Goal: Obtain resource: Obtain resource

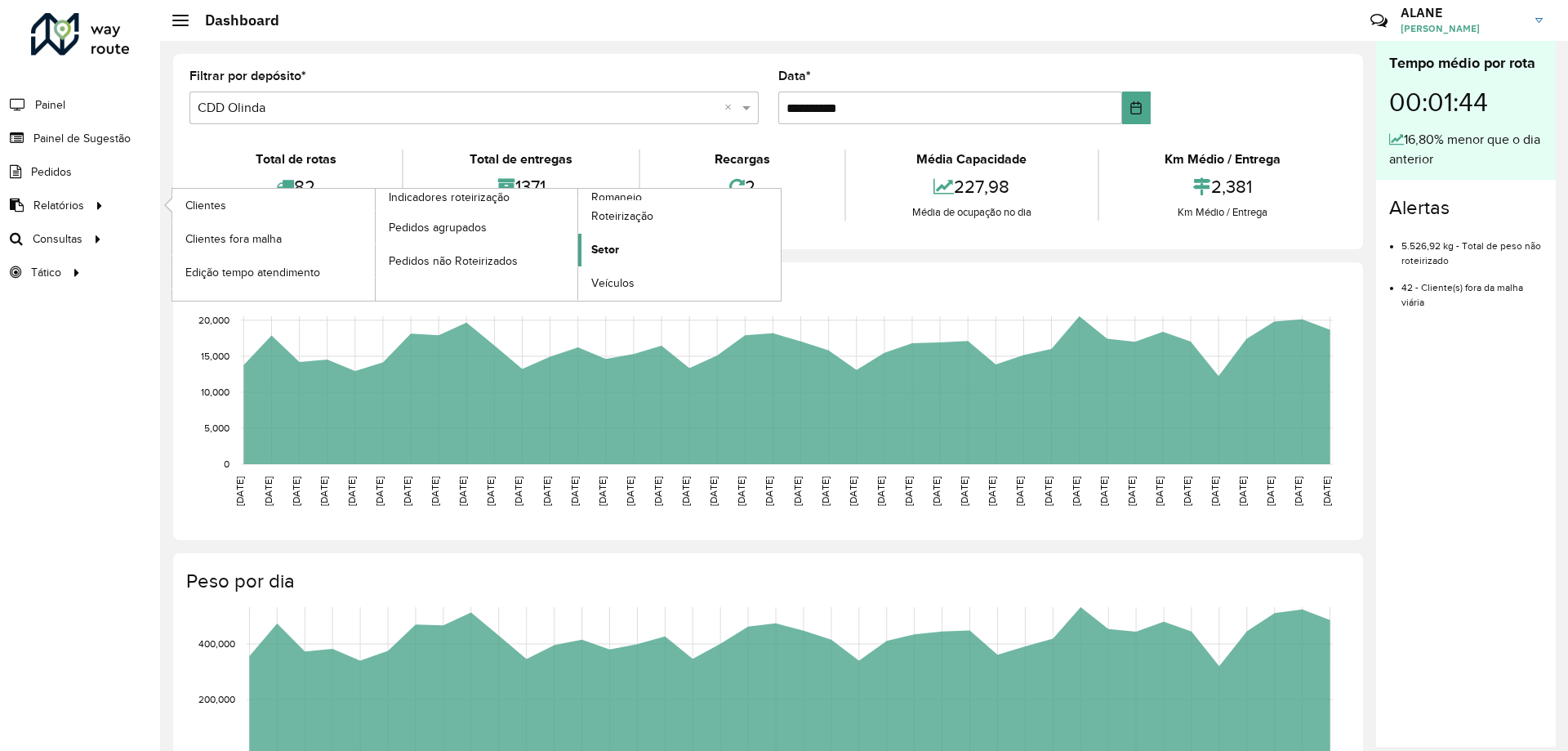
click at [615, 243] on span "Setor" at bounding box center [605, 249] width 28 height 18
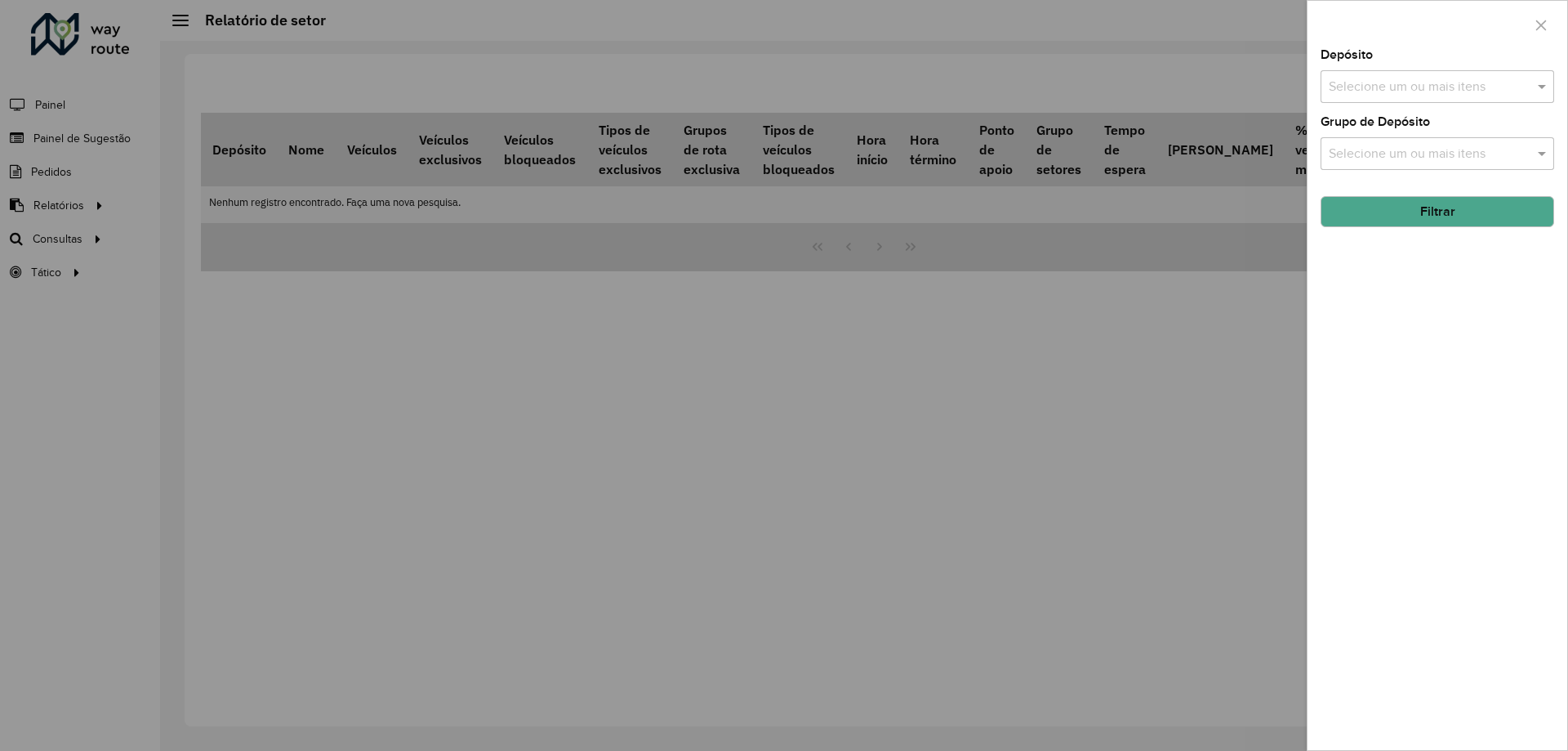
click at [1434, 94] on input "text" at bounding box center [1430, 88] width 209 height 19
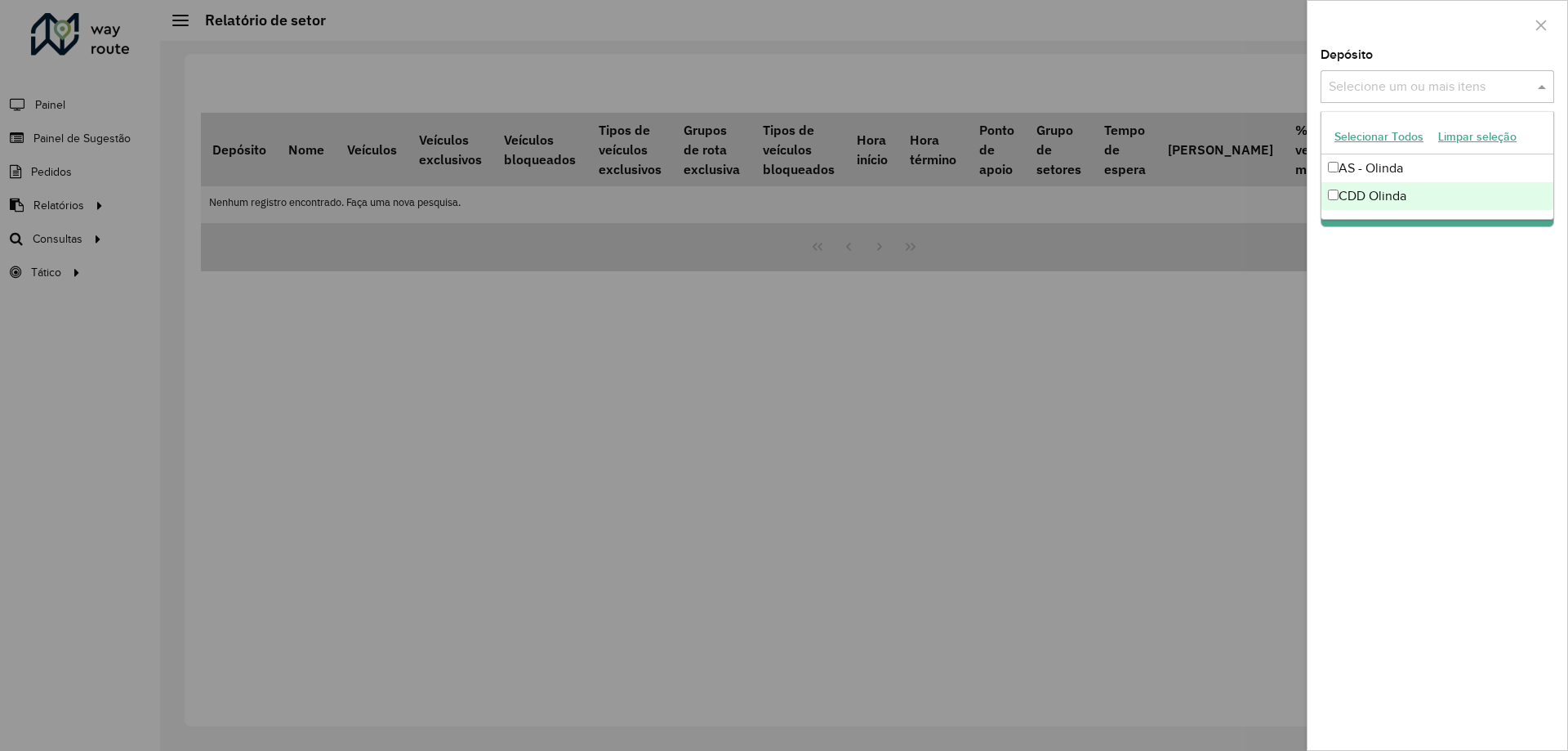
click at [1396, 195] on div "CDD Olinda" at bounding box center [1437, 196] width 232 height 28
click at [1439, 79] on input "text" at bounding box center [1468, 88] width 105 height 19
click at [1423, 225] on button "Filtrar" at bounding box center [1437, 211] width 234 height 31
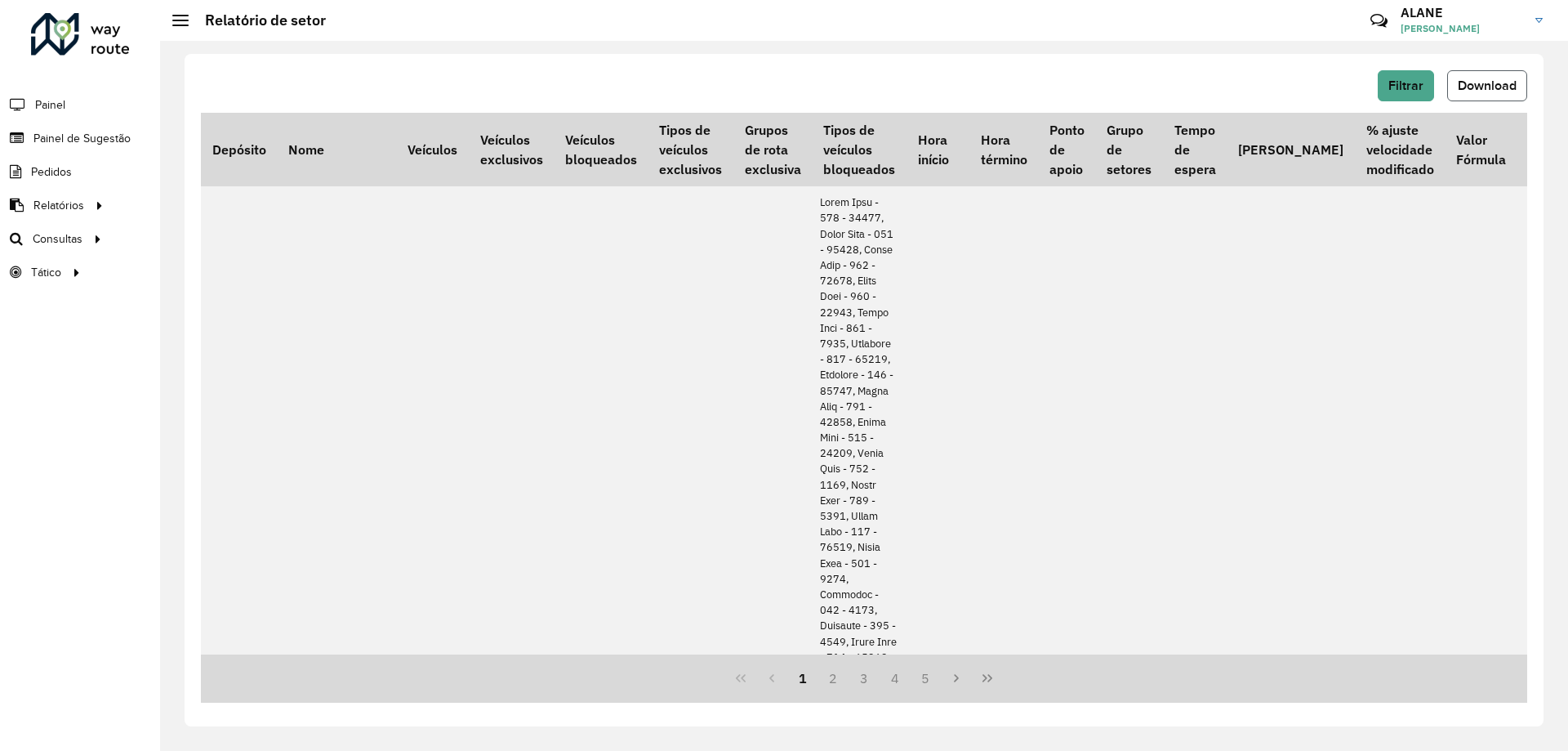
click at [1505, 88] on span "Download" at bounding box center [1487, 86] width 58 height 14
click at [182, 26] on div "Relatório de setor" at bounding box center [249, 20] width 154 height 18
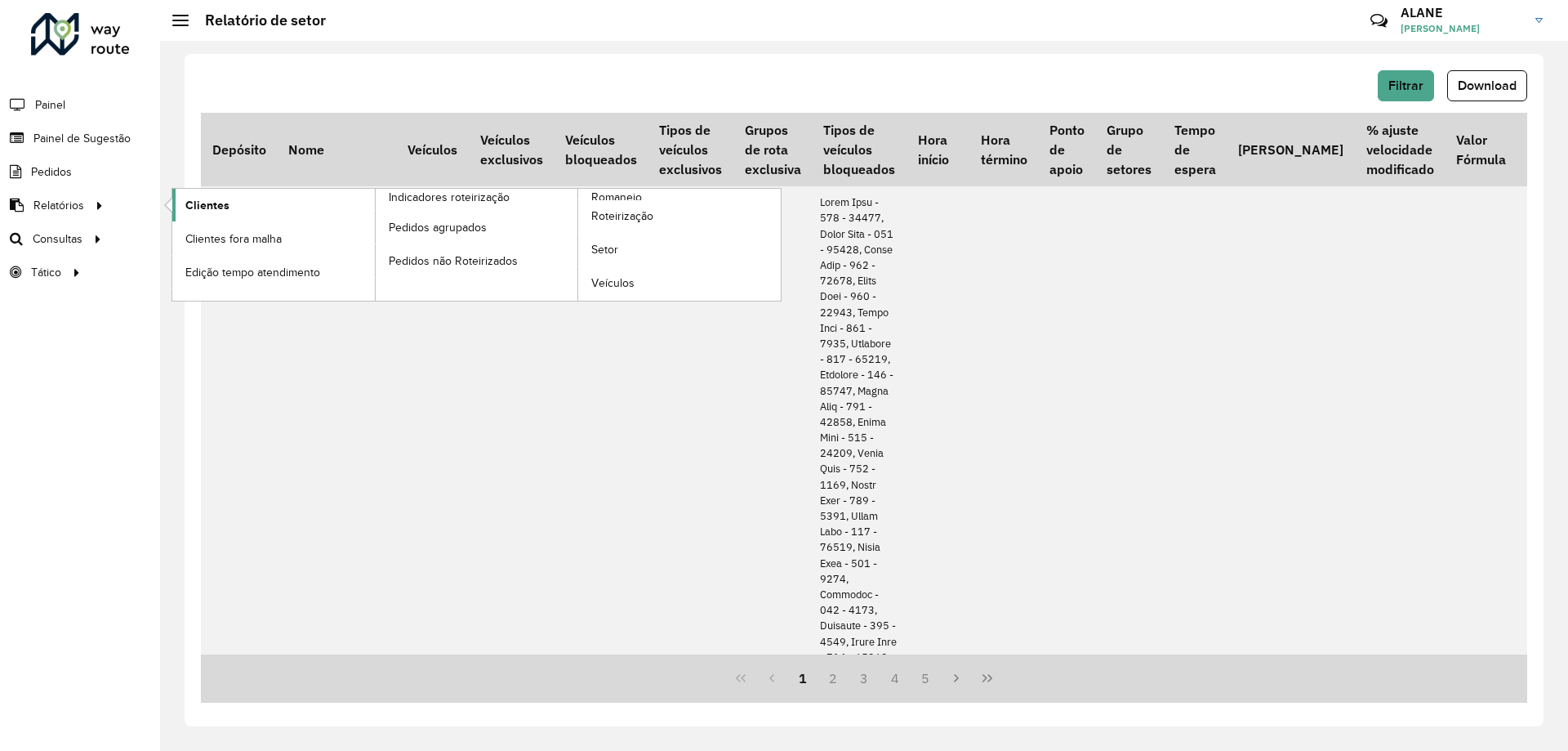
click at [214, 204] on span "Clientes" at bounding box center [206, 206] width 44 height 18
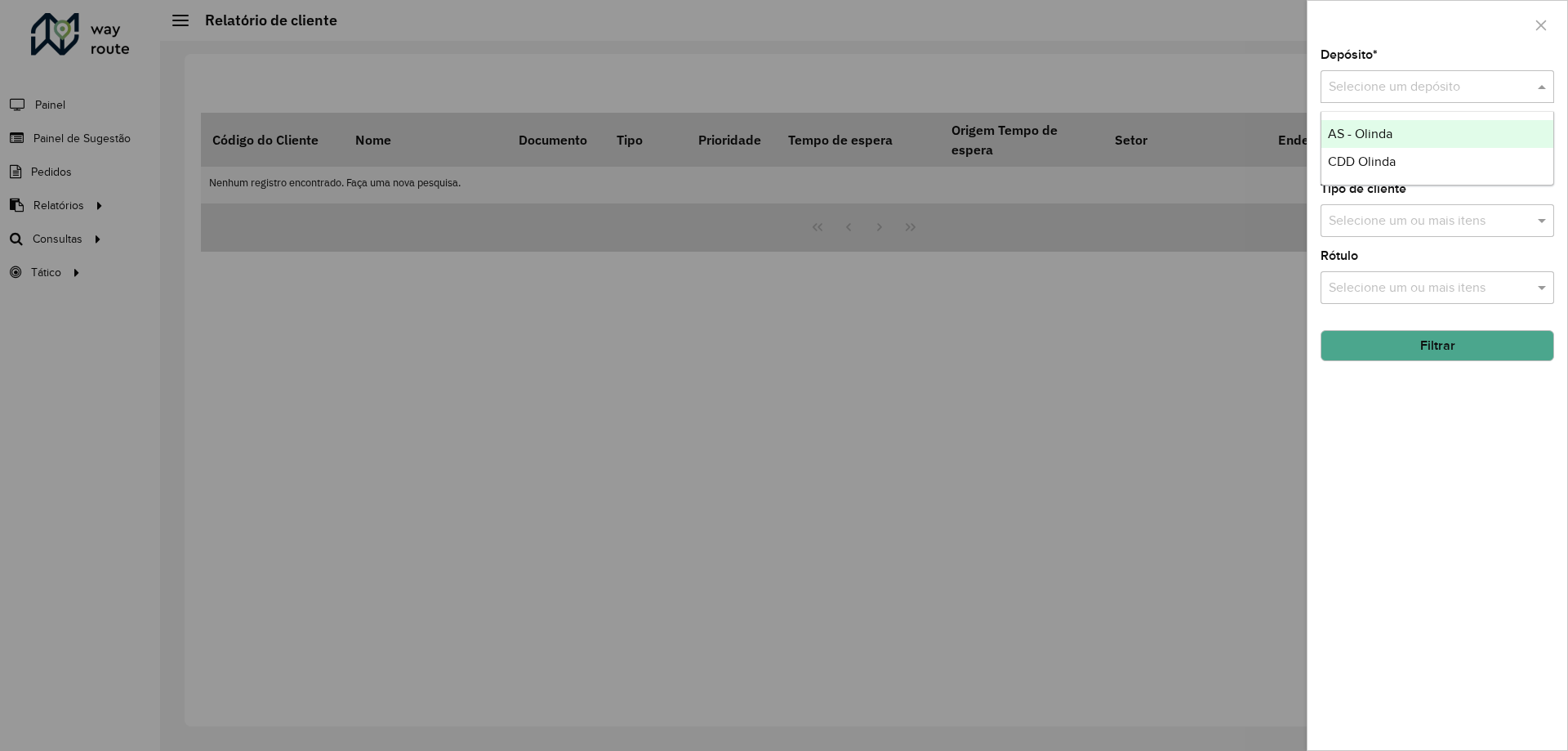
click at [1353, 95] on input "text" at bounding box center [1422, 88] width 185 height 19
click at [1365, 155] on span "CDD Olinda" at bounding box center [1363, 162] width 68 height 14
click at [1429, 355] on button "Filtrar" at bounding box center [1437, 346] width 234 height 31
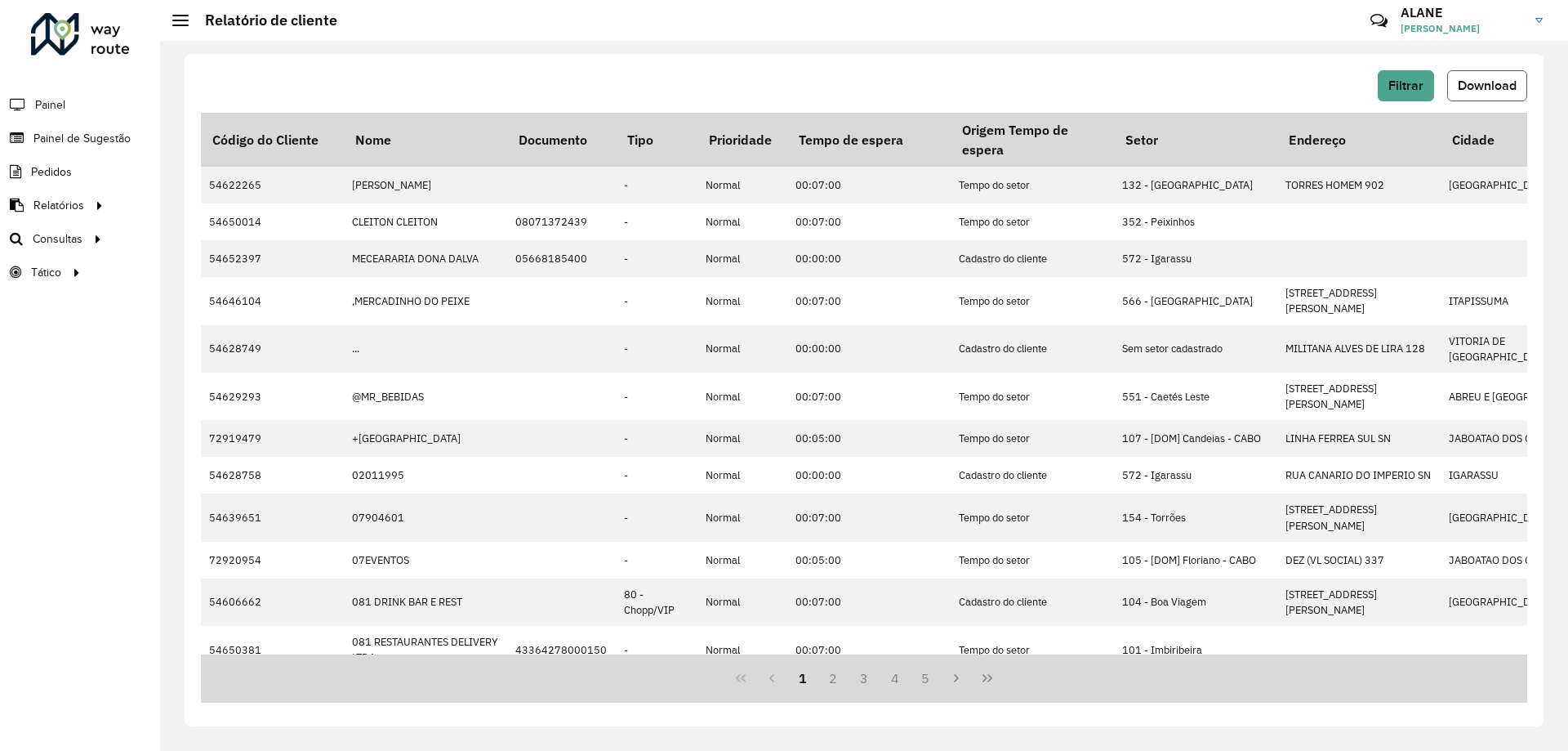
click at [1485, 85] on span "Download" at bounding box center [1487, 86] width 58 height 14
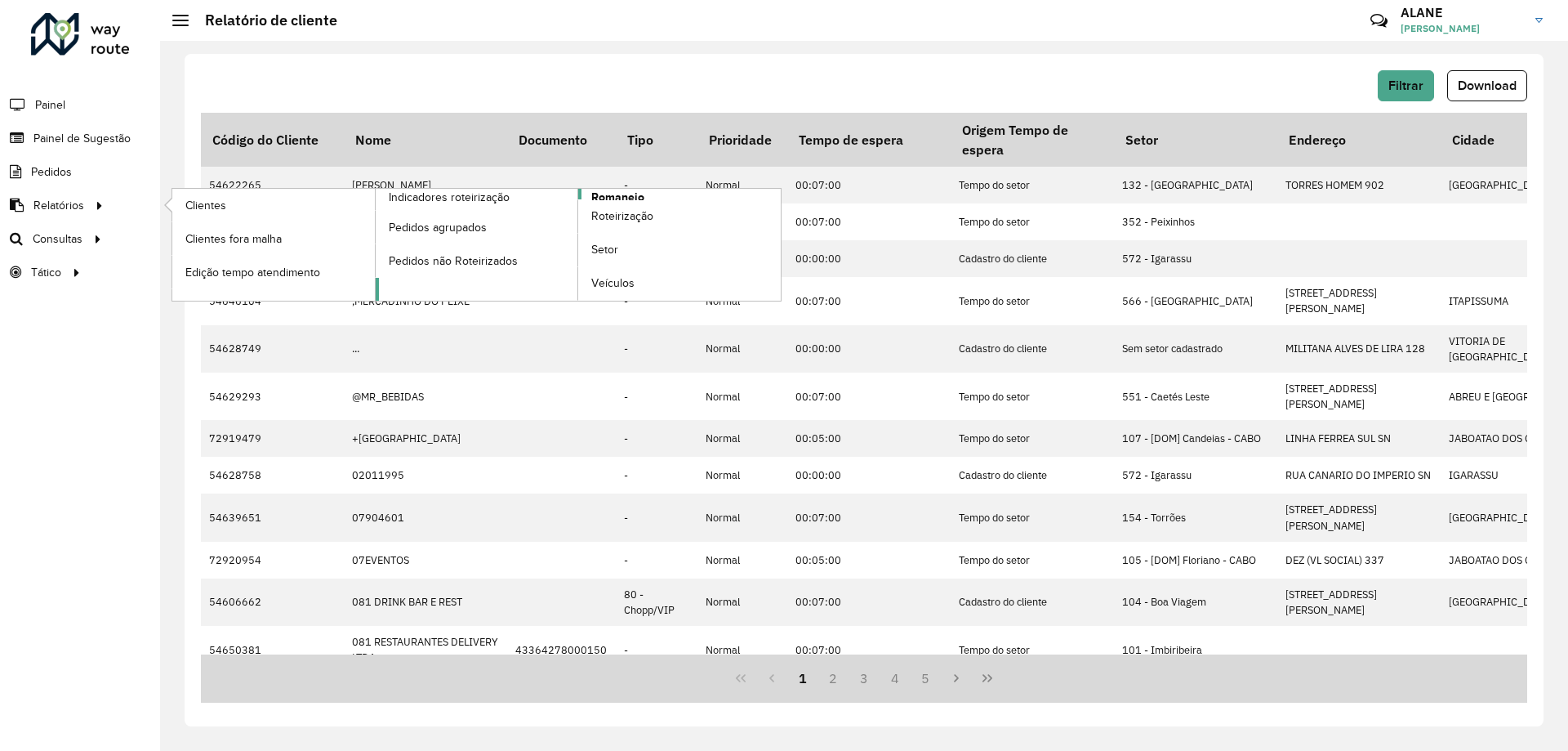
click at [617, 196] on span "Romaneio" at bounding box center [617, 198] width 54 height 18
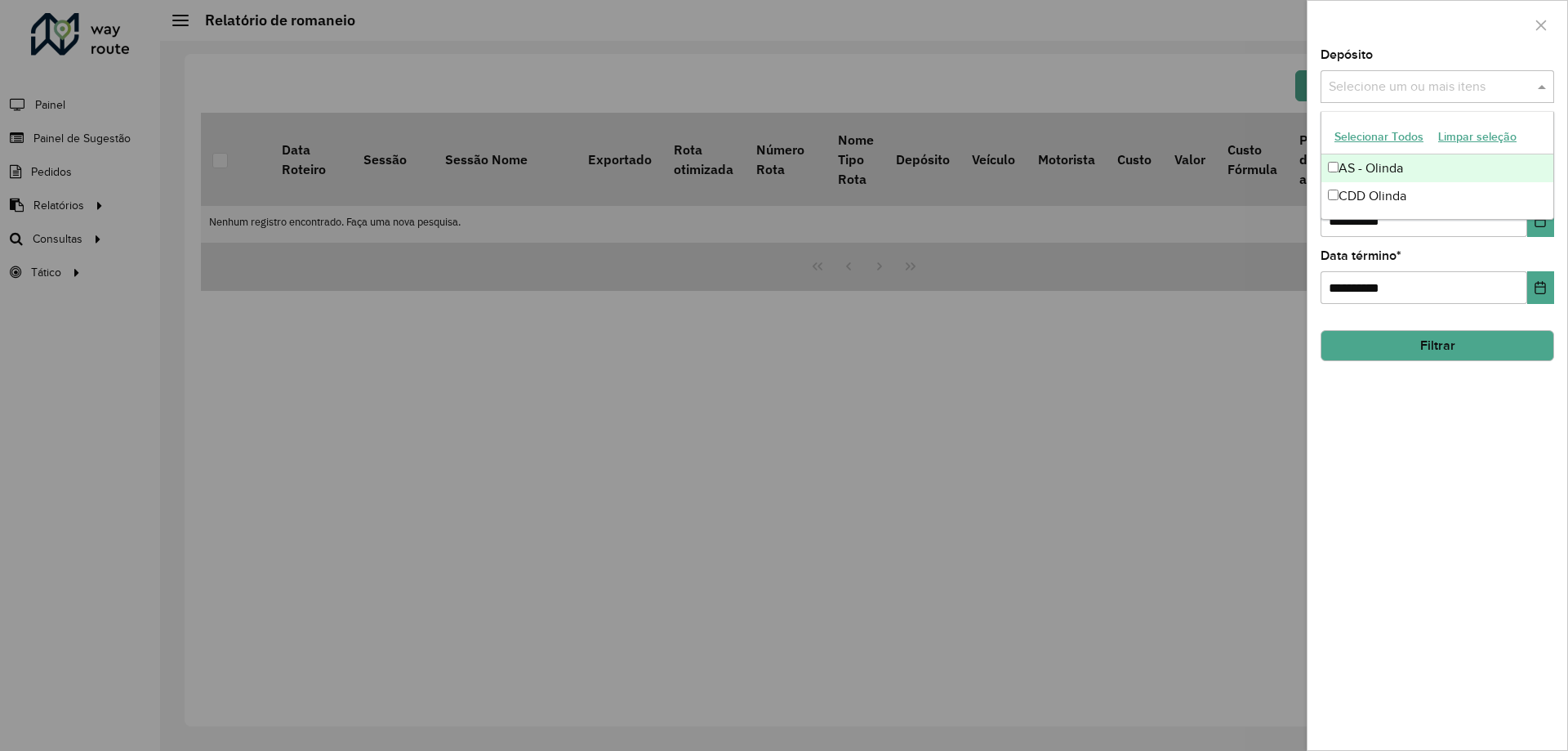
click at [1363, 94] on input "text" at bounding box center [1430, 88] width 209 height 19
click at [1384, 199] on div "CDD Olinda" at bounding box center [1437, 196] width 232 height 28
click at [1437, 89] on input "text" at bounding box center [1468, 88] width 105 height 19
click at [1438, 47] on div at bounding box center [1437, 24] width 260 height 48
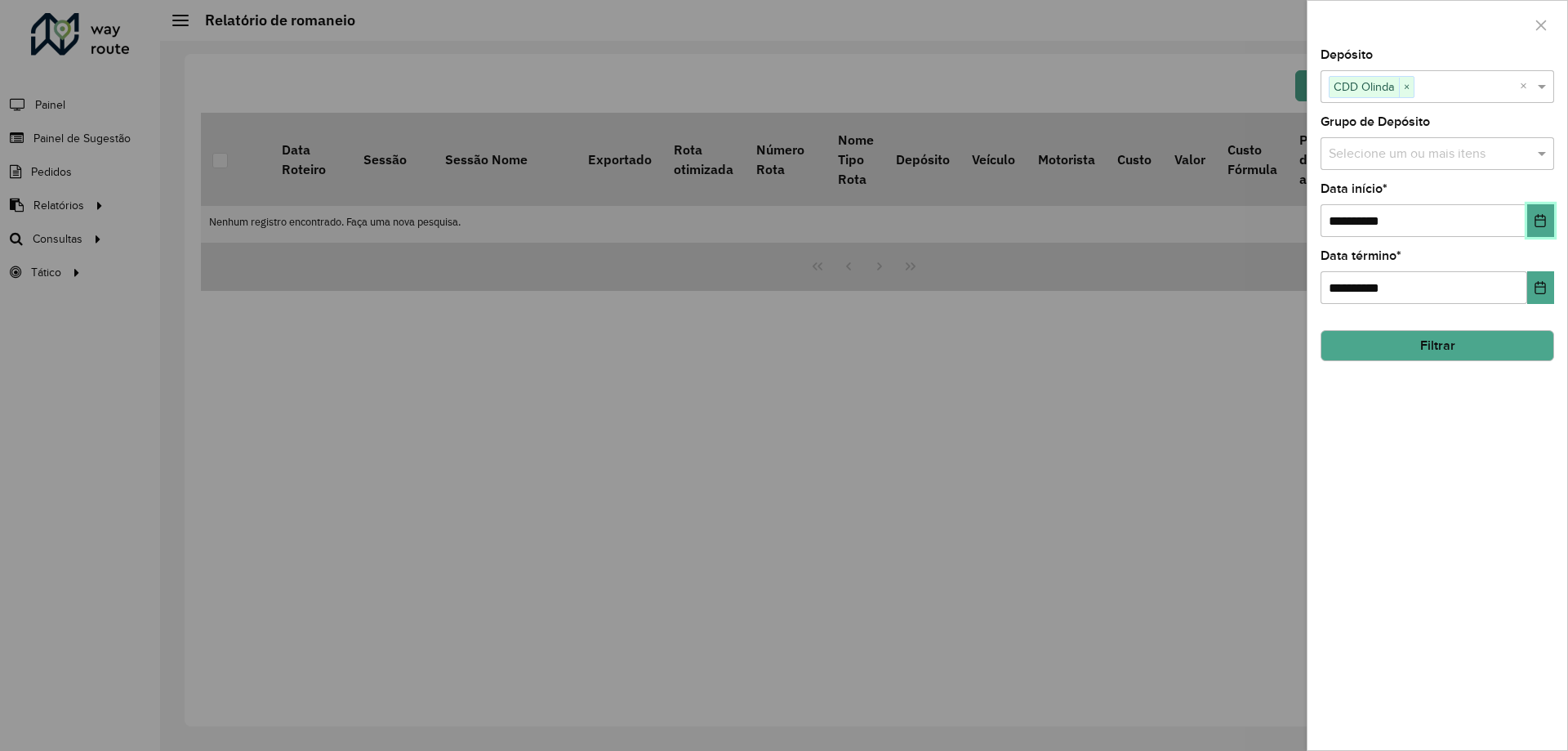
click at [1547, 227] on icon "Choose Date" at bounding box center [1540, 220] width 13 height 13
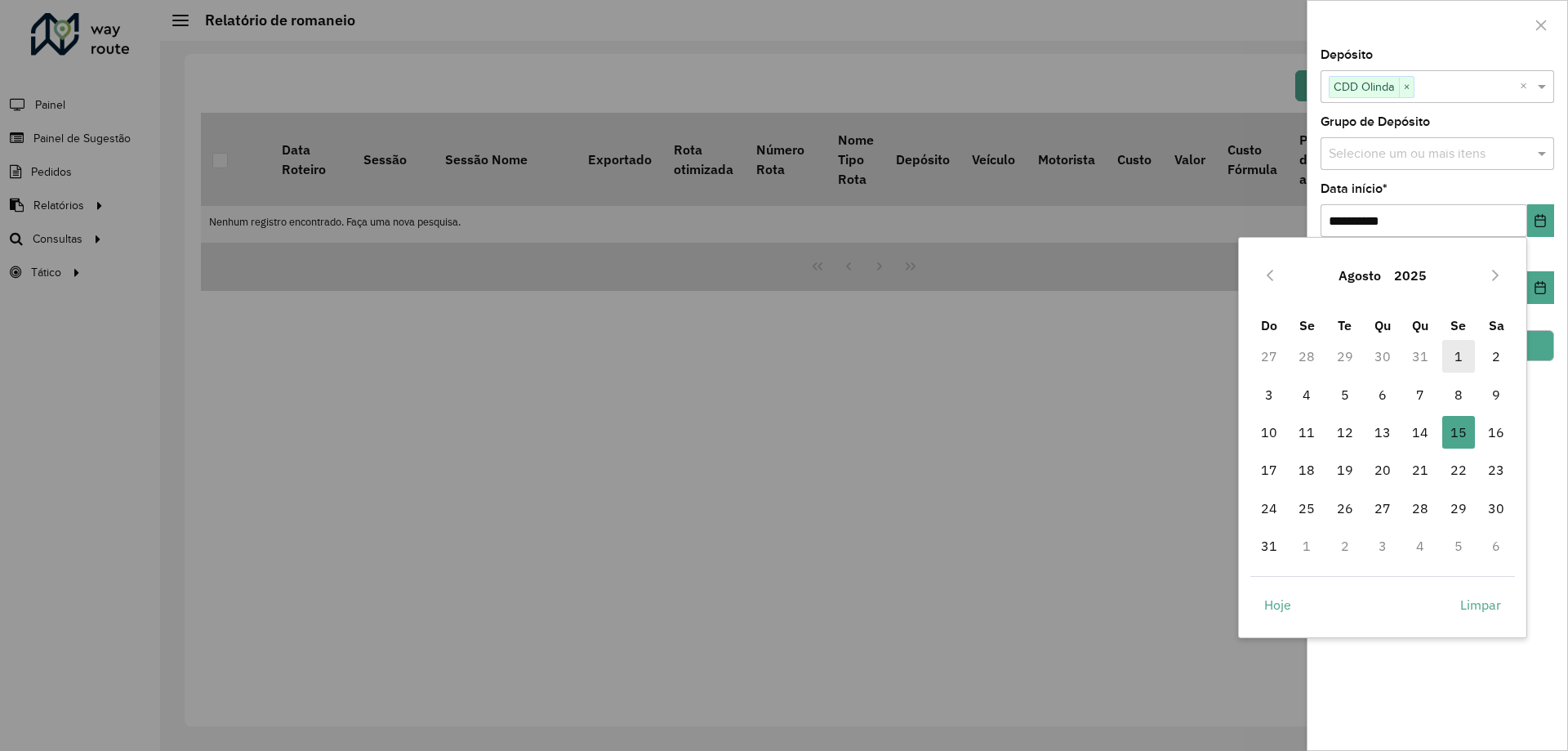
click at [1462, 353] on span "1" at bounding box center [1459, 357] width 33 height 33
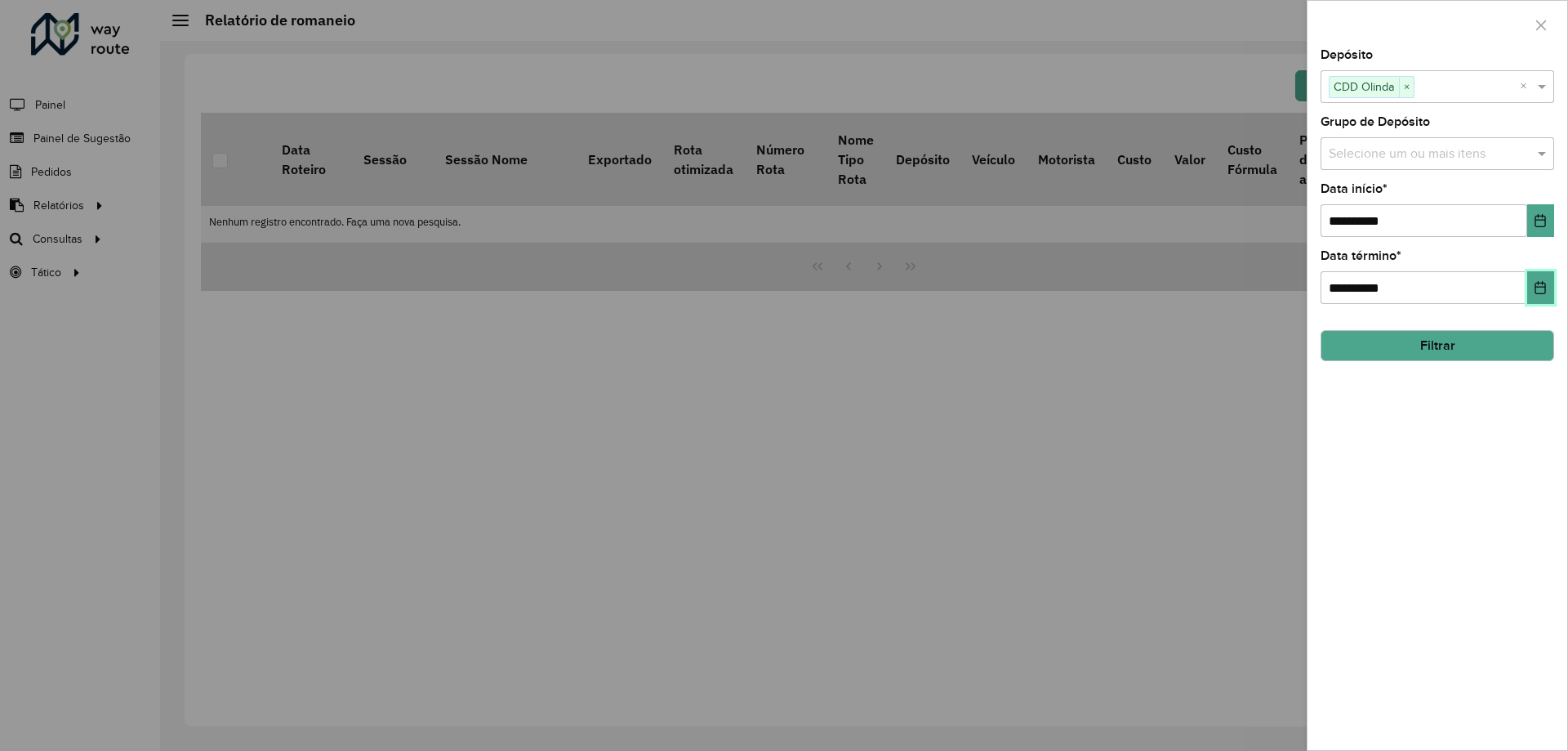
click at [1533, 302] on button "Choose Date" at bounding box center [1542, 287] width 27 height 33
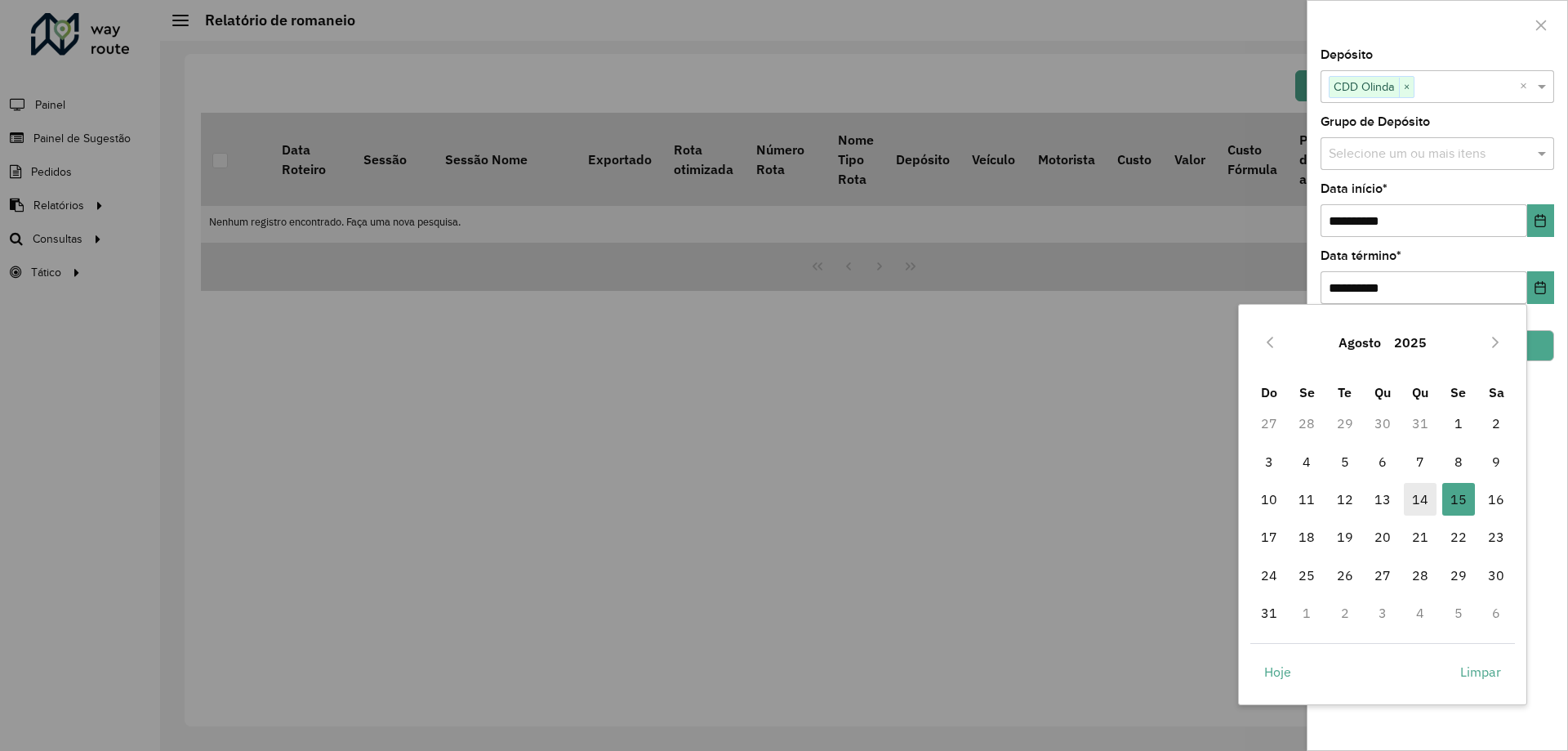
click at [1426, 496] on span "14" at bounding box center [1421, 500] width 33 height 33
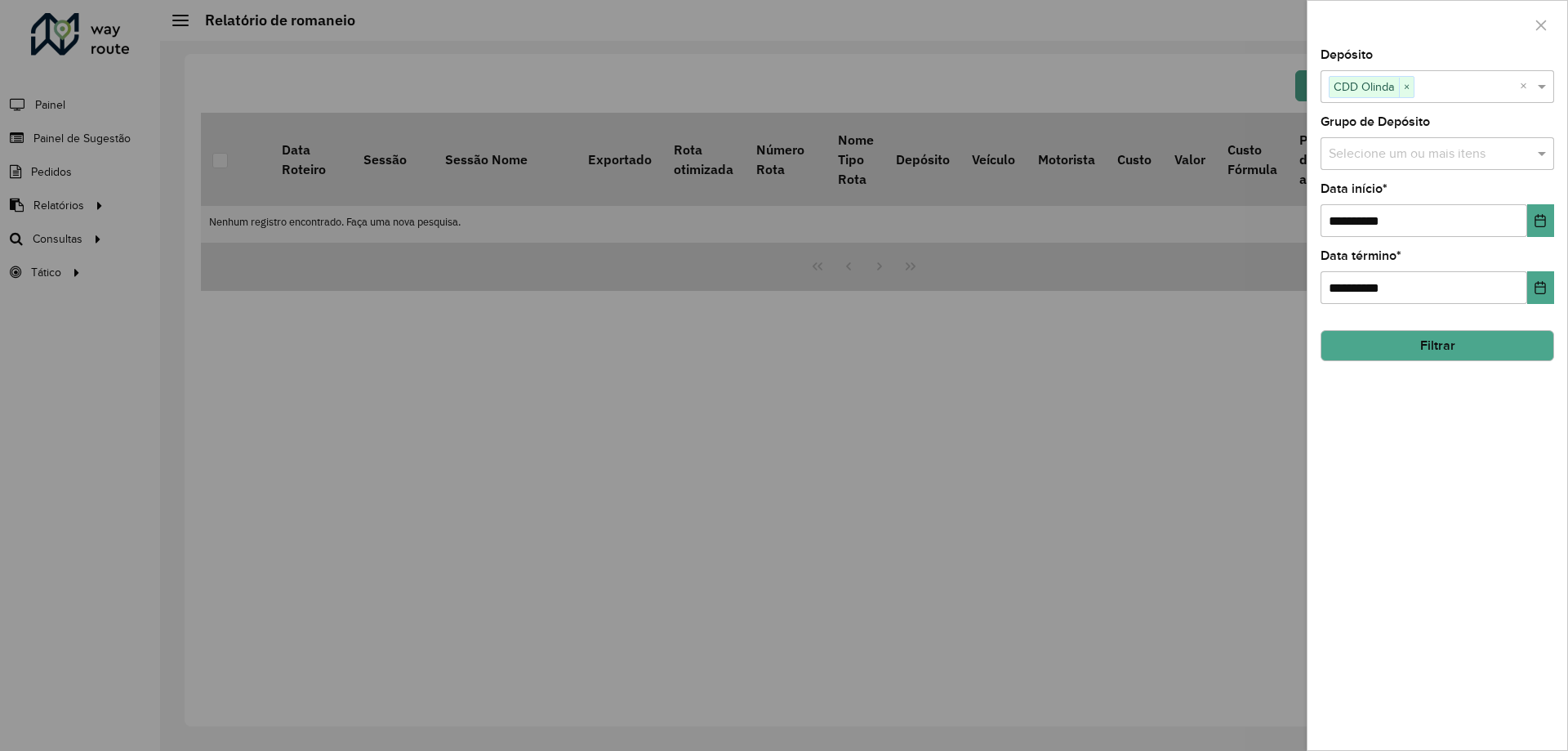
click at [1450, 153] on input "text" at bounding box center [1430, 154] width 209 height 19
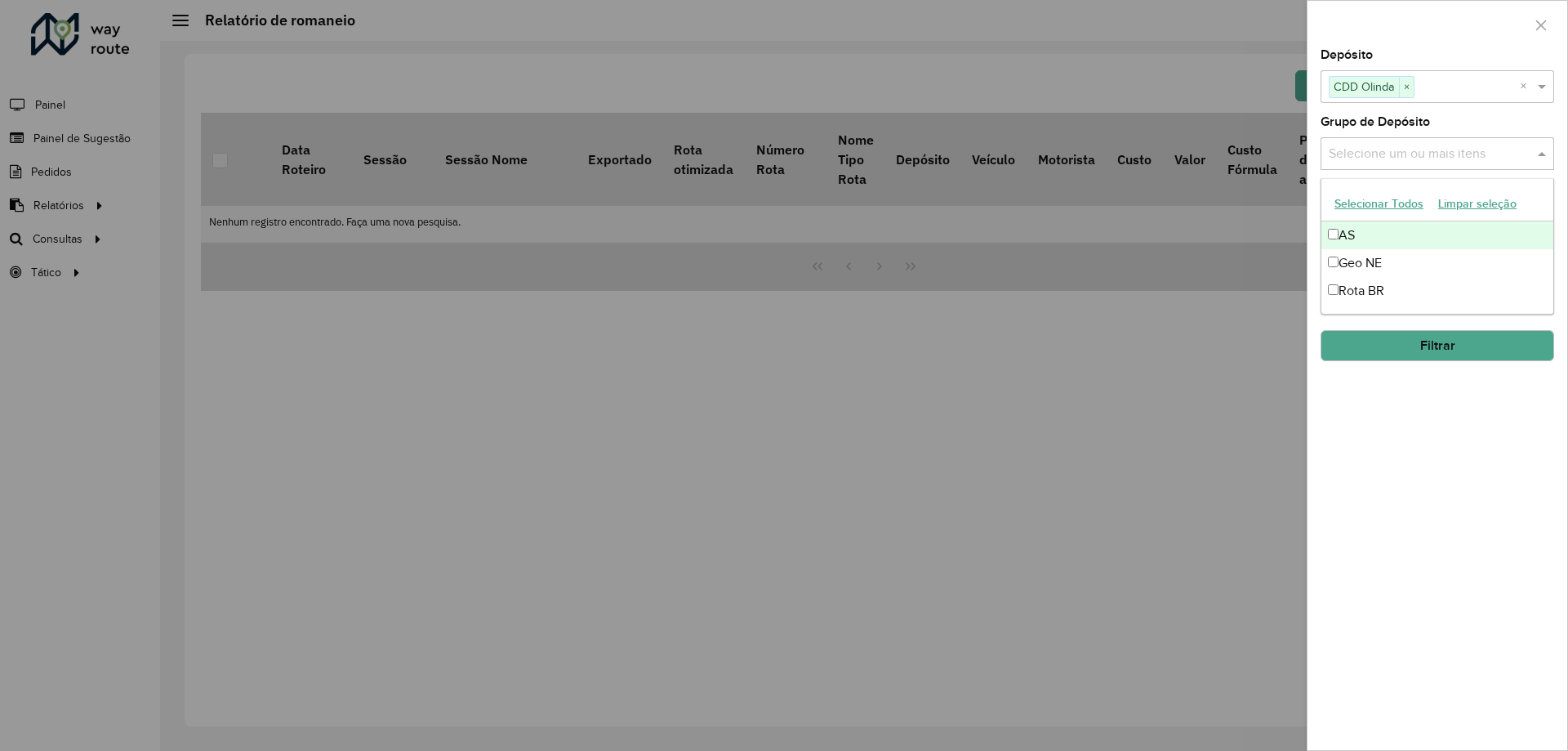
click at [1450, 153] on input "text" at bounding box center [1430, 154] width 209 height 19
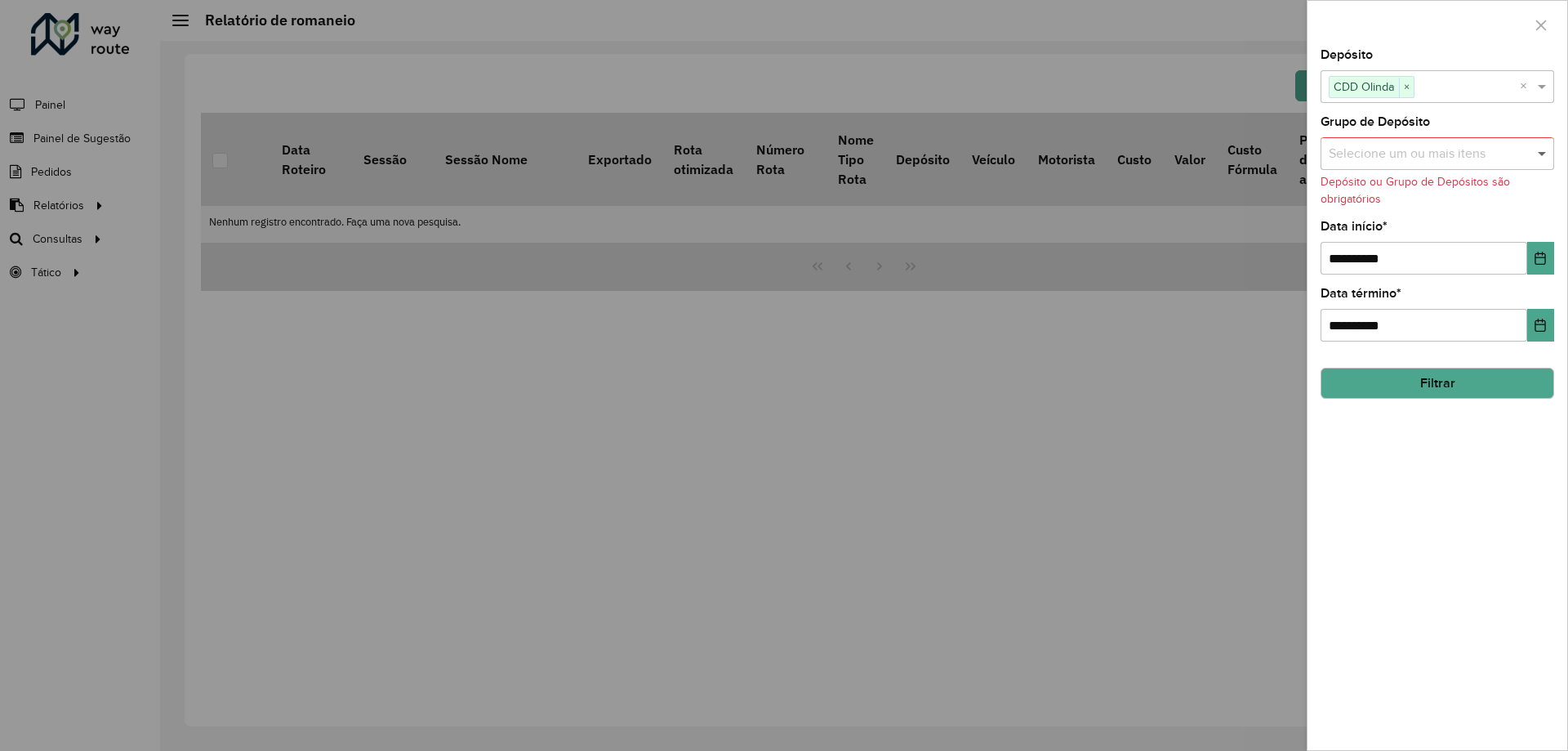
click at [1546, 154] on span at bounding box center [1544, 154] width 20 height 19
click at [1427, 390] on button "Filtrar" at bounding box center [1437, 383] width 234 height 31
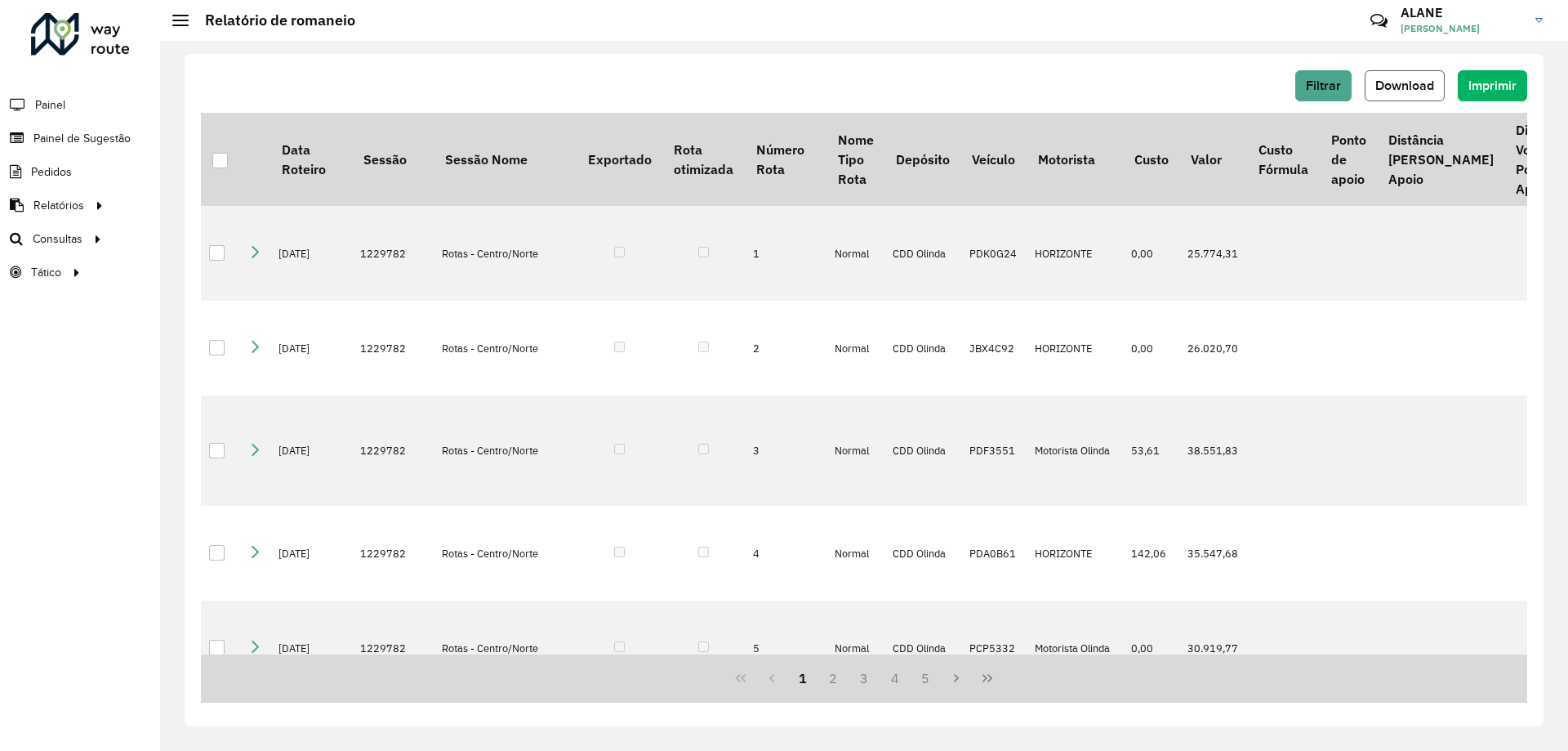
click at [1409, 85] on span "Download" at bounding box center [1405, 86] width 58 height 14
